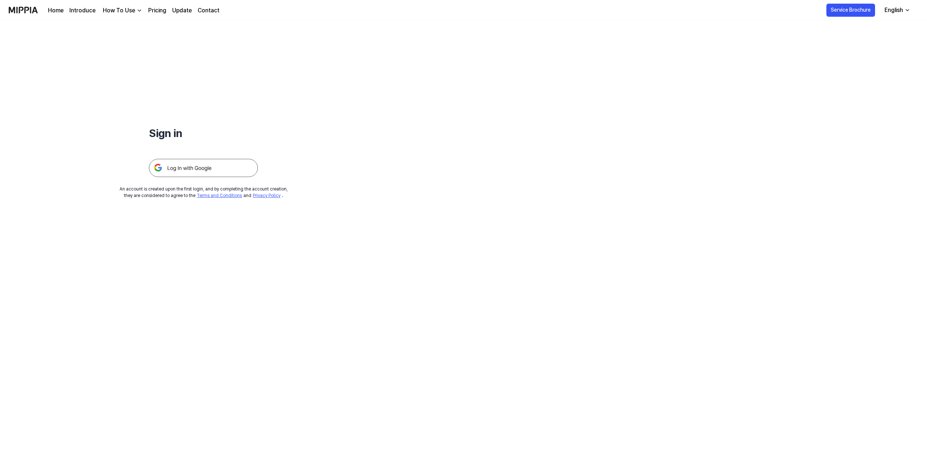
click at [207, 170] on img at bounding box center [203, 168] width 109 height 18
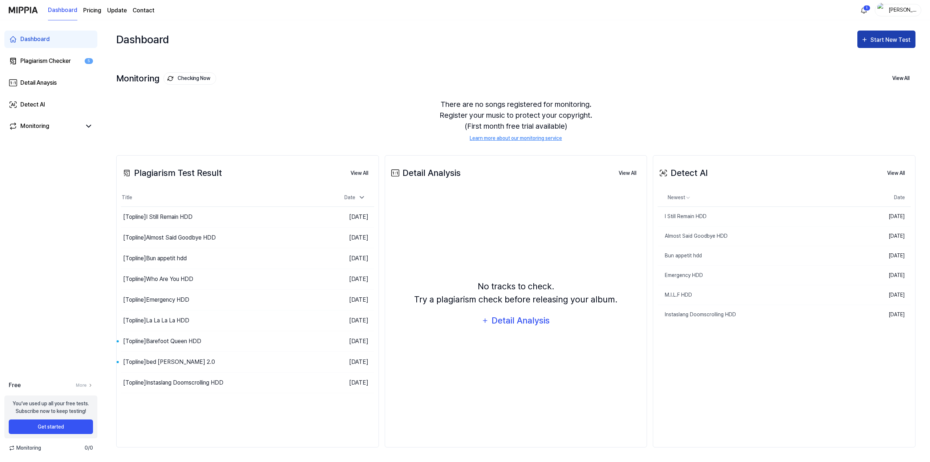
click at [877, 44] on div "Start New Test" at bounding box center [890, 39] width 41 height 9
click at [866, 60] on div "Plagiarism test" at bounding box center [877, 61] width 63 height 9
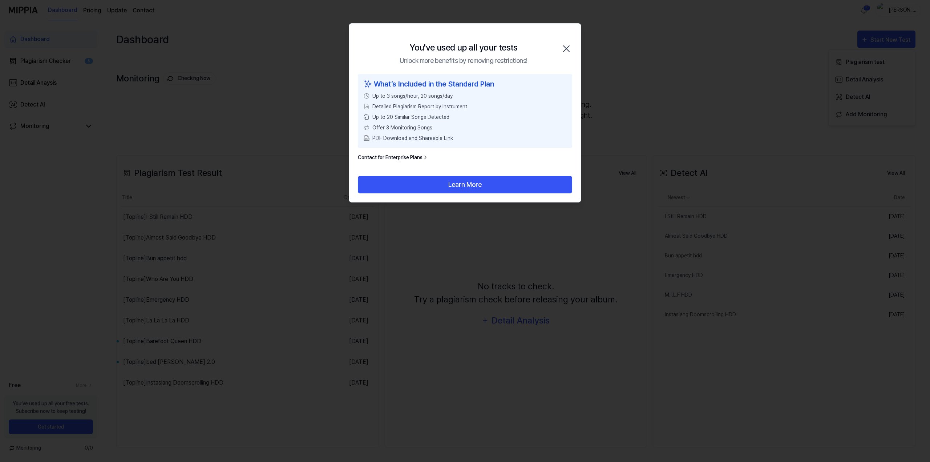
click at [568, 50] on icon "button" at bounding box center [566, 49] width 12 height 12
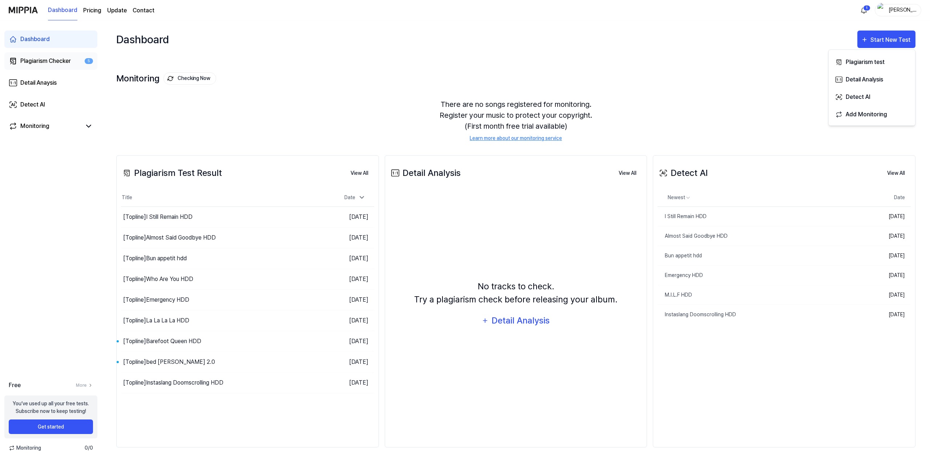
click at [49, 64] on div "Plagiarism Checker" at bounding box center [45, 61] width 50 height 9
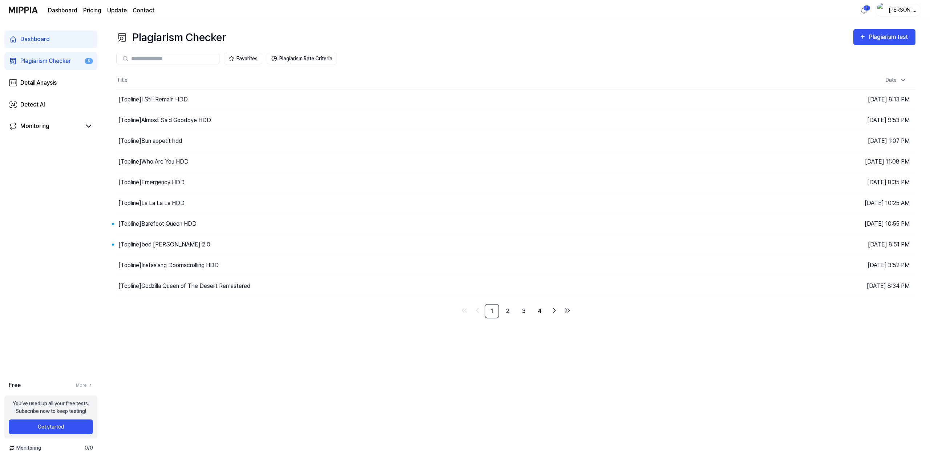
click at [882, 45] on div "Favorites Plagiarism Rate Criteria" at bounding box center [515, 58] width 799 height 26
click at [884, 41] on div "Plagiarism test" at bounding box center [889, 36] width 41 height 9
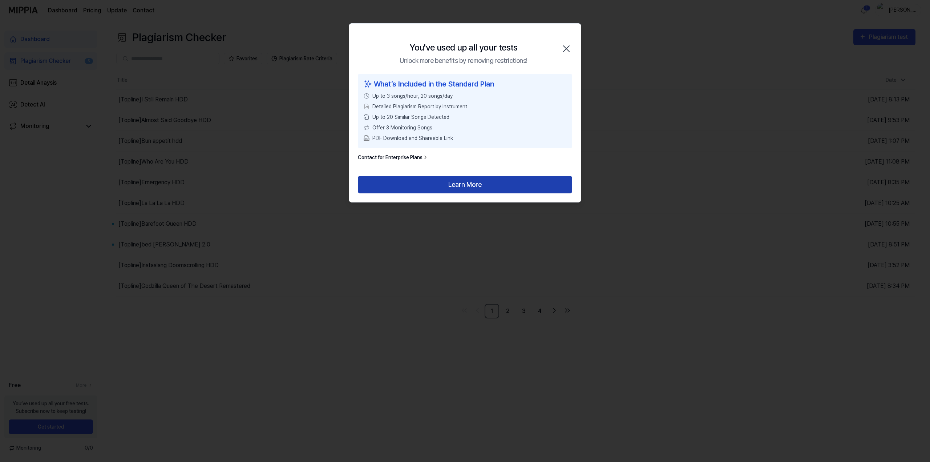
click at [515, 190] on button "Learn More" at bounding box center [465, 184] width 214 height 17
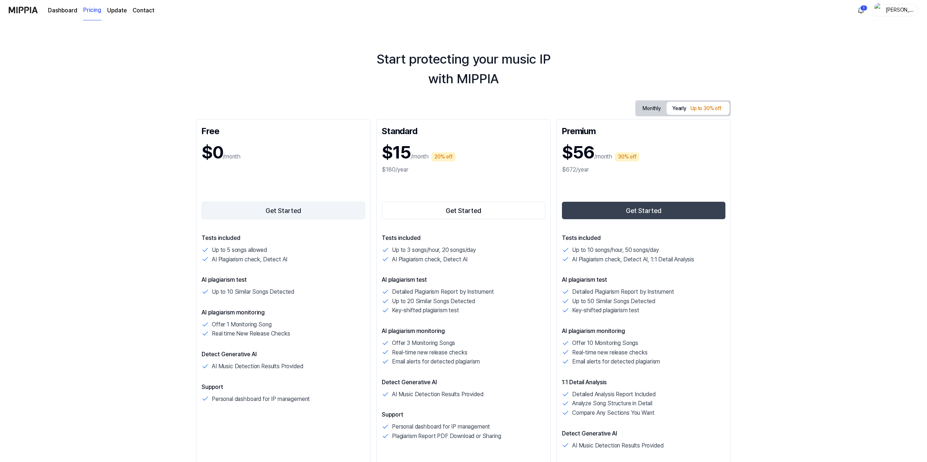
click at [292, 203] on button "Get Started" at bounding box center [283, 210] width 163 height 17
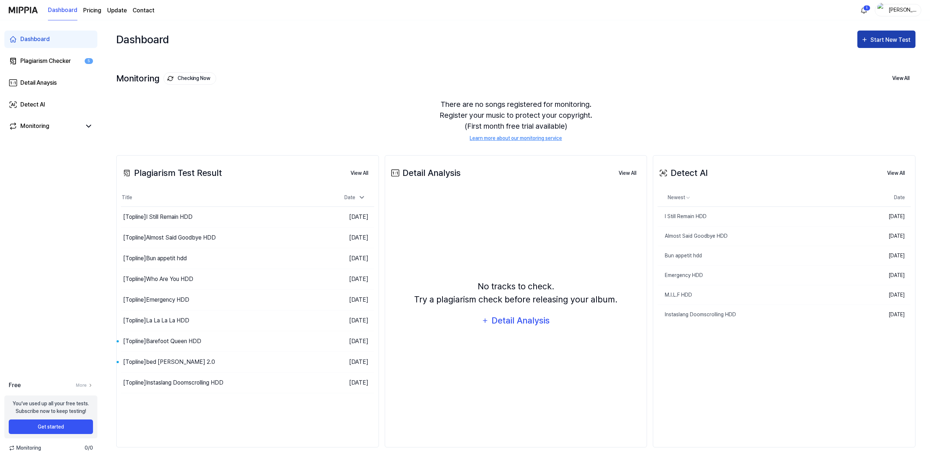
click at [893, 42] on div "Start New Test" at bounding box center [890, 39] width 41 height 9
click at [890, 57] on div "Plagiarism test" at bounding box center [877, 61] width 63 height 9
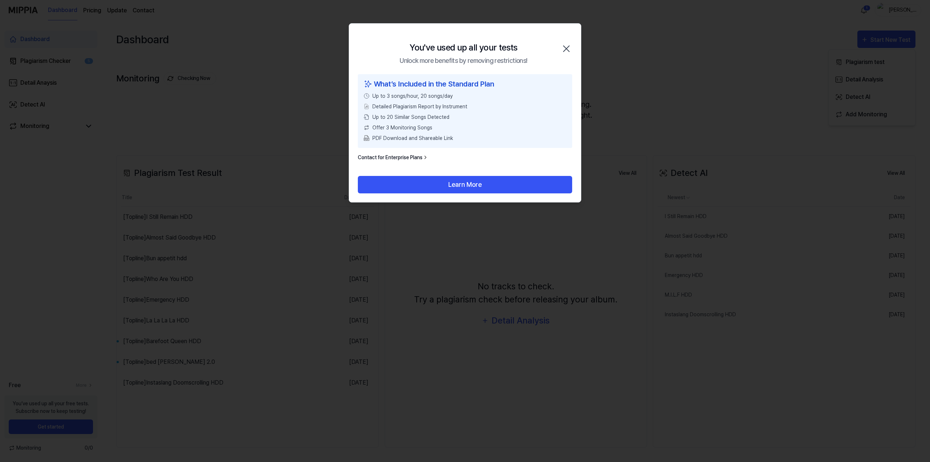
click at [566, 49] on icon "button" at bounding box center [566, 49] width 6 height 6
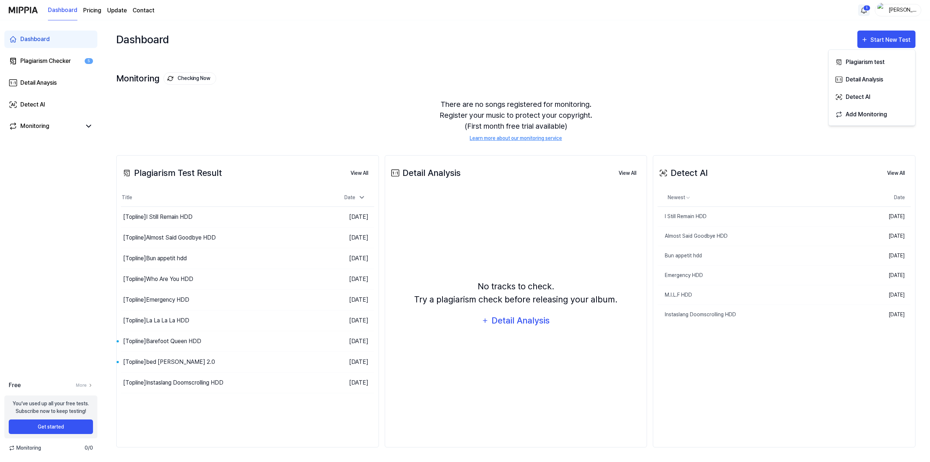
click at [868, 8] on html "Dashboard Pricing Update Contact 1 DEPPER Dashboard Plagiarism Checker 5 Detail…" at bounding box center [465, 231] width 930 height 462
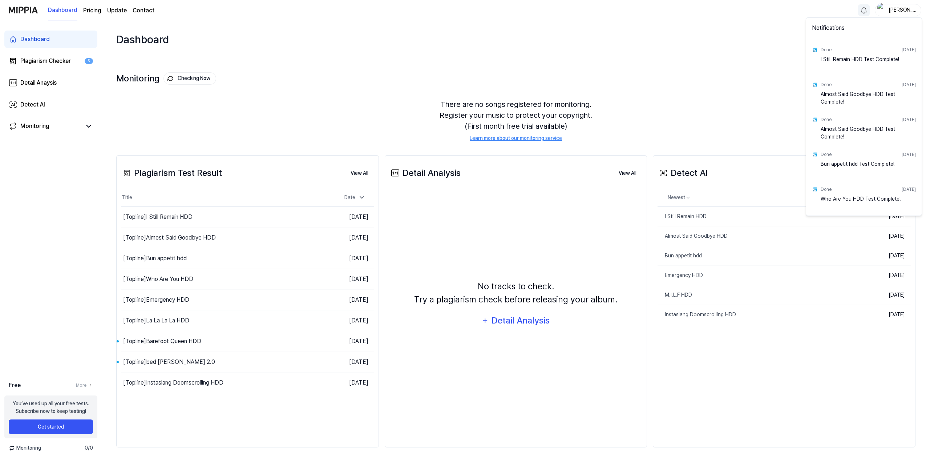
click at [689, 75] on html "Dashboard Pricing Update Contact DEPPER Dashboard Plagiarism Checker 5 Detail A…" at bounding box center [465, 231] width 930 height 462
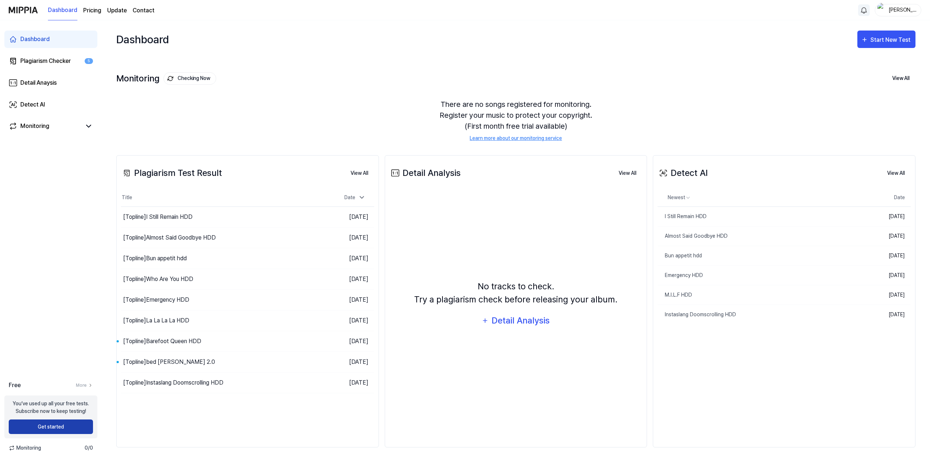
click at [78, 426] on button "Get started" at bounding box center [51, 426] width 84 height 15
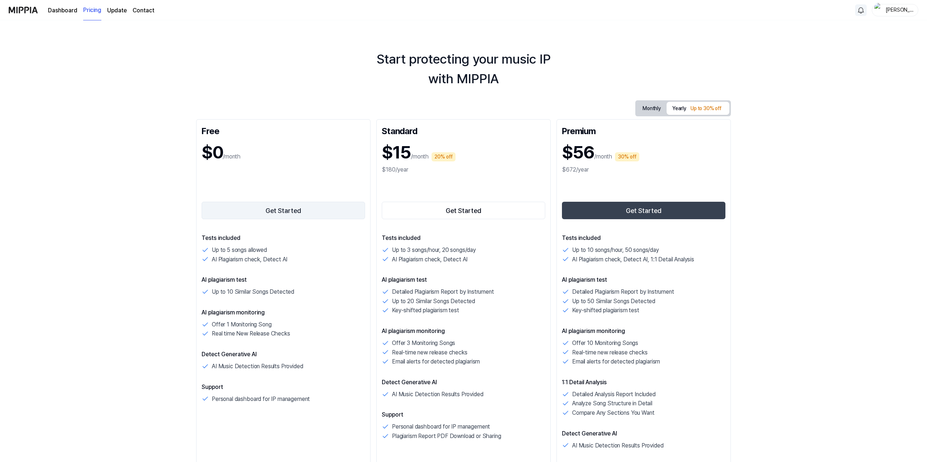
click at [298, 206] on button "Get Started" at bounding box center [283, 210] width 163 height 17
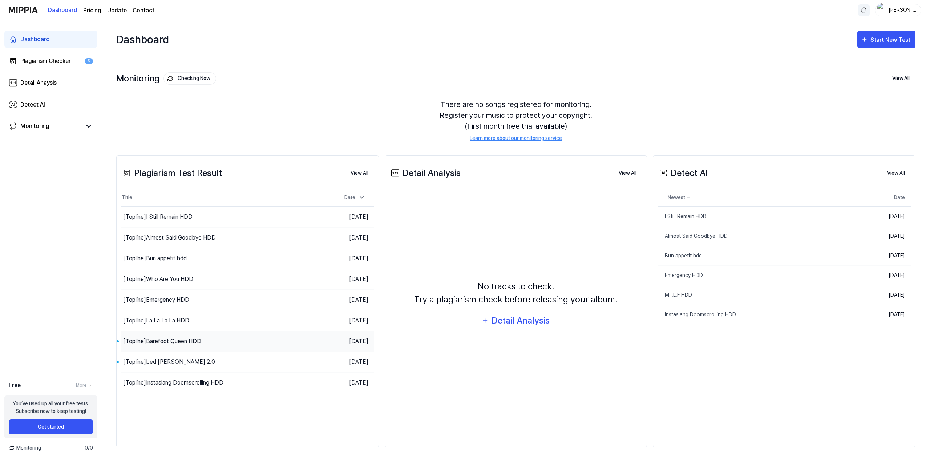
click at [241, 336] on div "[Topline] Barefoot Queen HDD" at bounding box center [216, 341] width 190 height 20
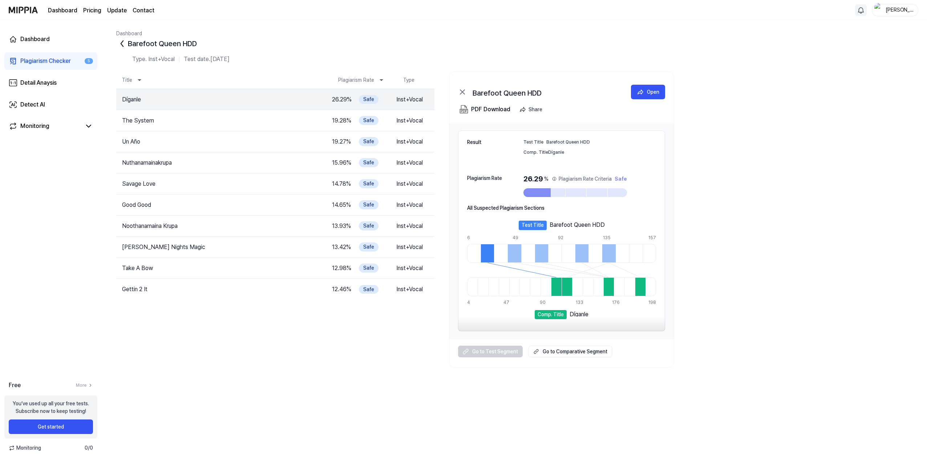
click at [120, 44] on icon at bounding box center [122, 44] width 12 height 12
click at [49, 65] on div "Plagiarism Checker" at bounding box center [45, 61] width 50 height 9
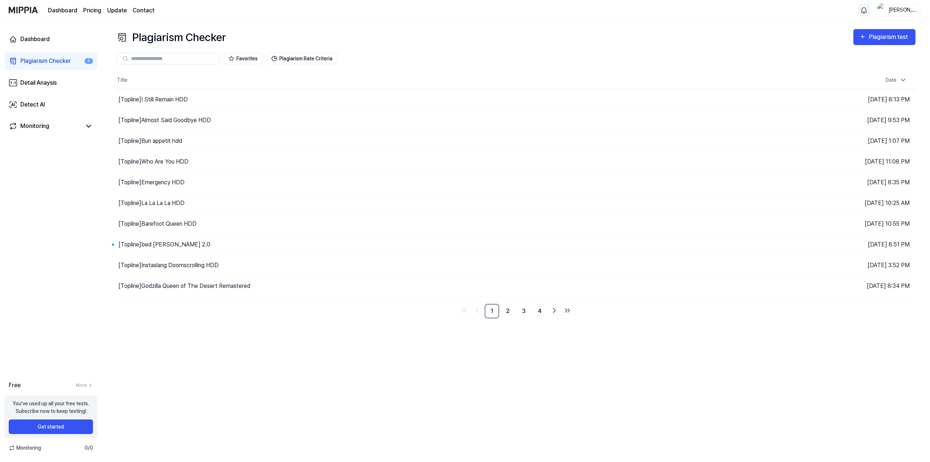
click at [66, 11] on link "Dashboard" at bounding box center [62, 10] width 29 height 9
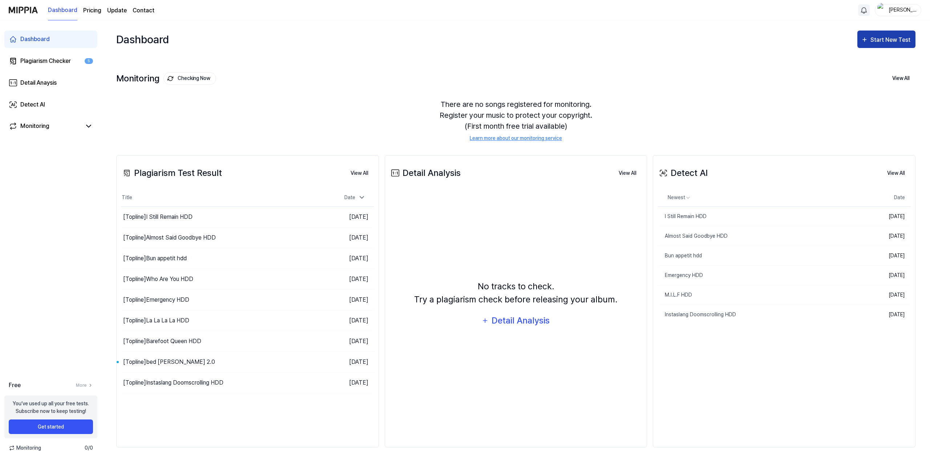
click at [885, 44] on div "Start New Test" at bounding box center [890, 39] width 41 height 9
click at [867, 62] on div "Plagiarism test" at bounding box center [877, 61] width 63 height 9
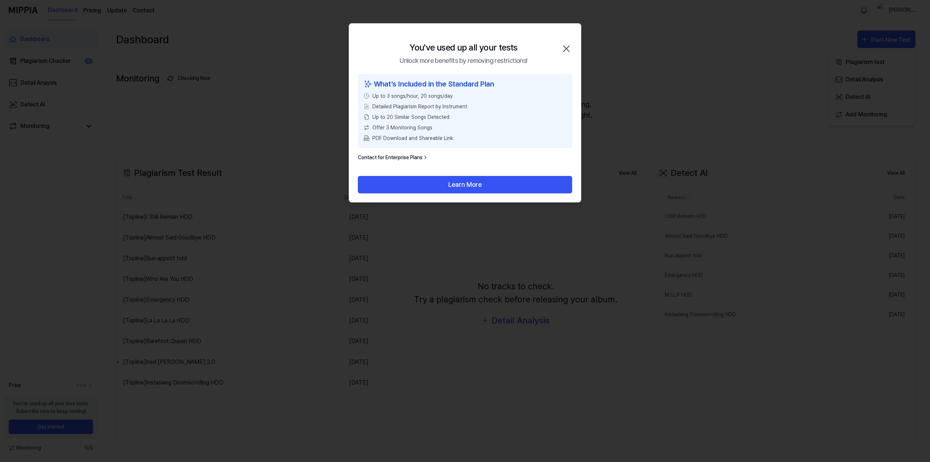
click at [564, 49] on icon "button" at bounding box center [566, 49] width 12 height 12
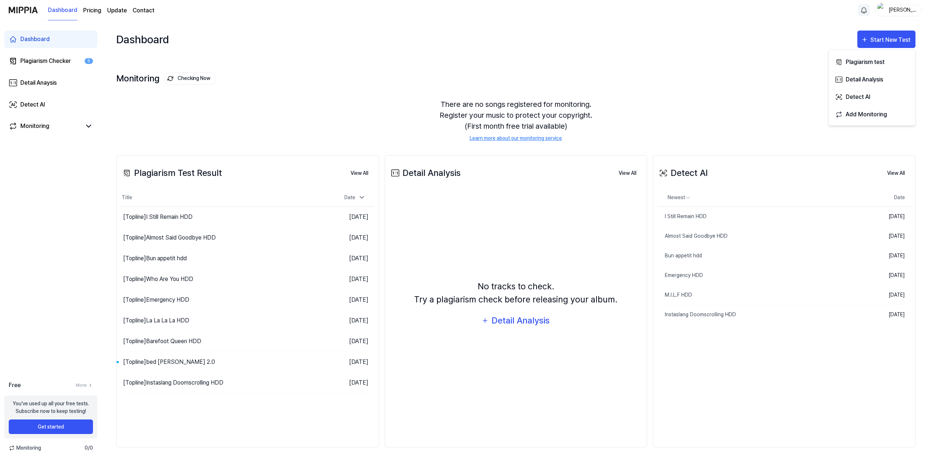
click at [473, 57] on div "Dashboard Start New Test" at bounding box center [515, 39] width 799 height 38
